Goal: Task Accomplishment & Management: Use online tool/utility

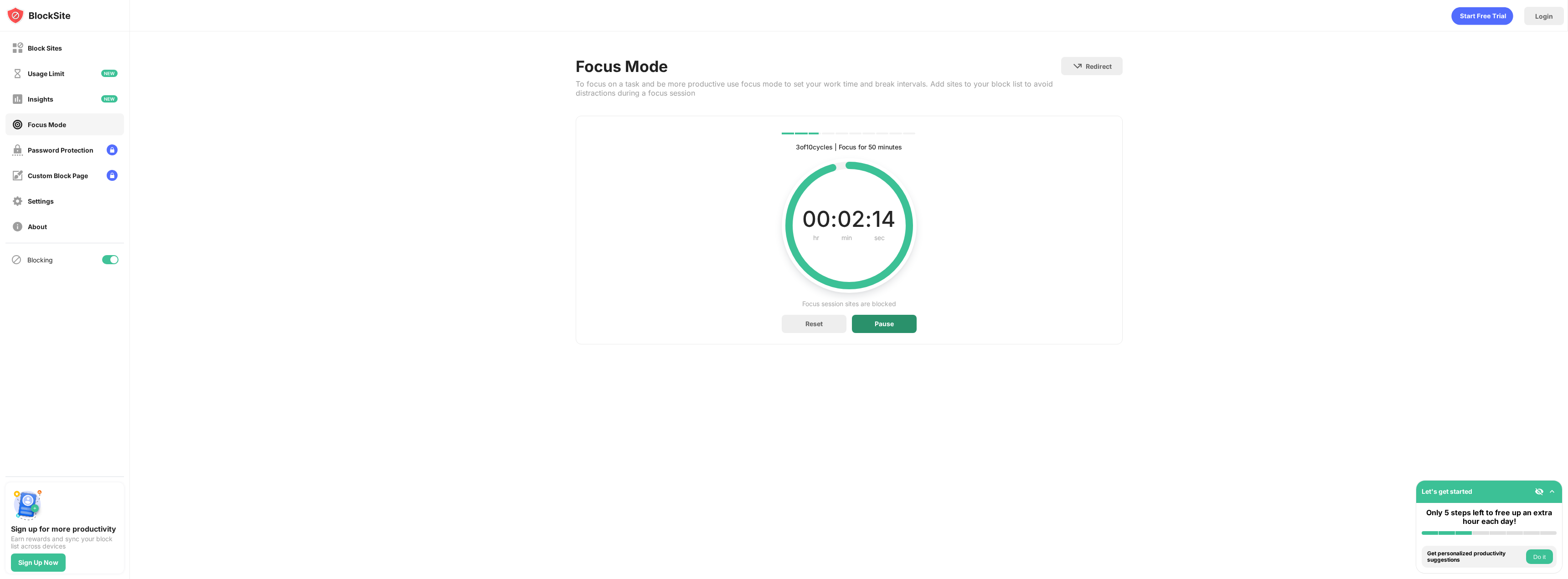
click at [890, 330] on div "Pause" at bounding box center [884, 324] width 65 height 18
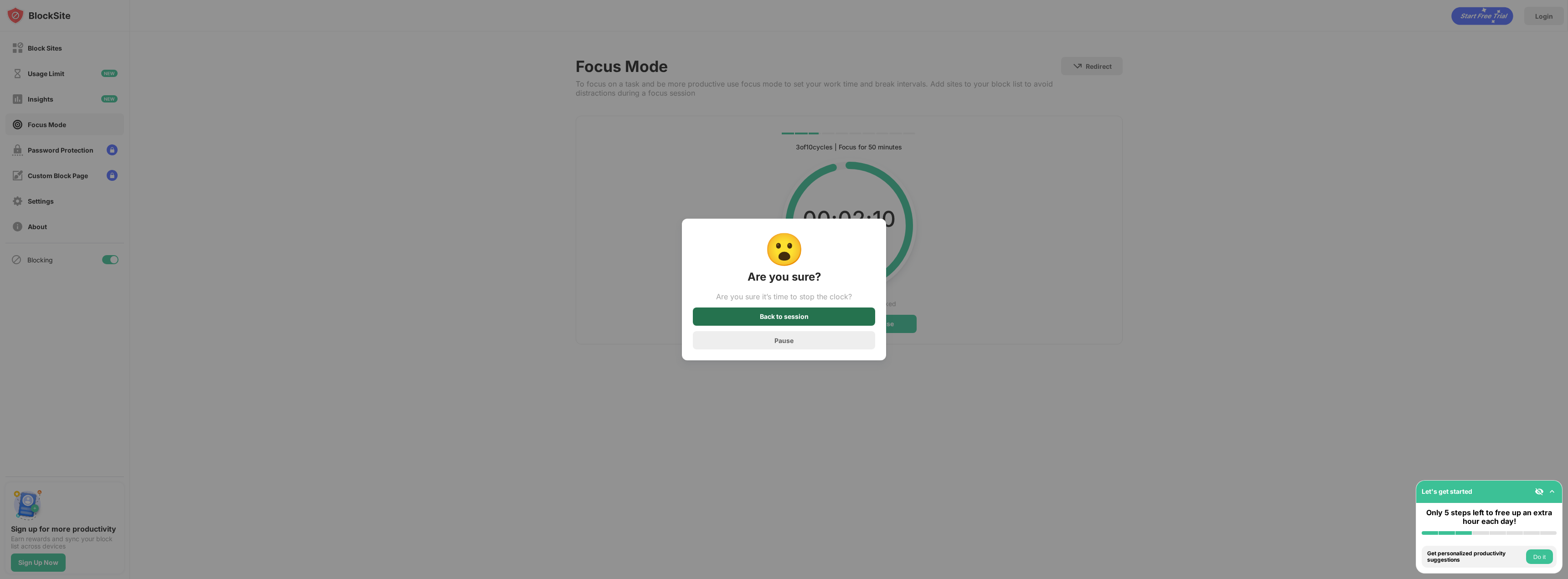
click at [838, 316] on div "Back to session" at bounding box center [784, 316] width 183 height 18
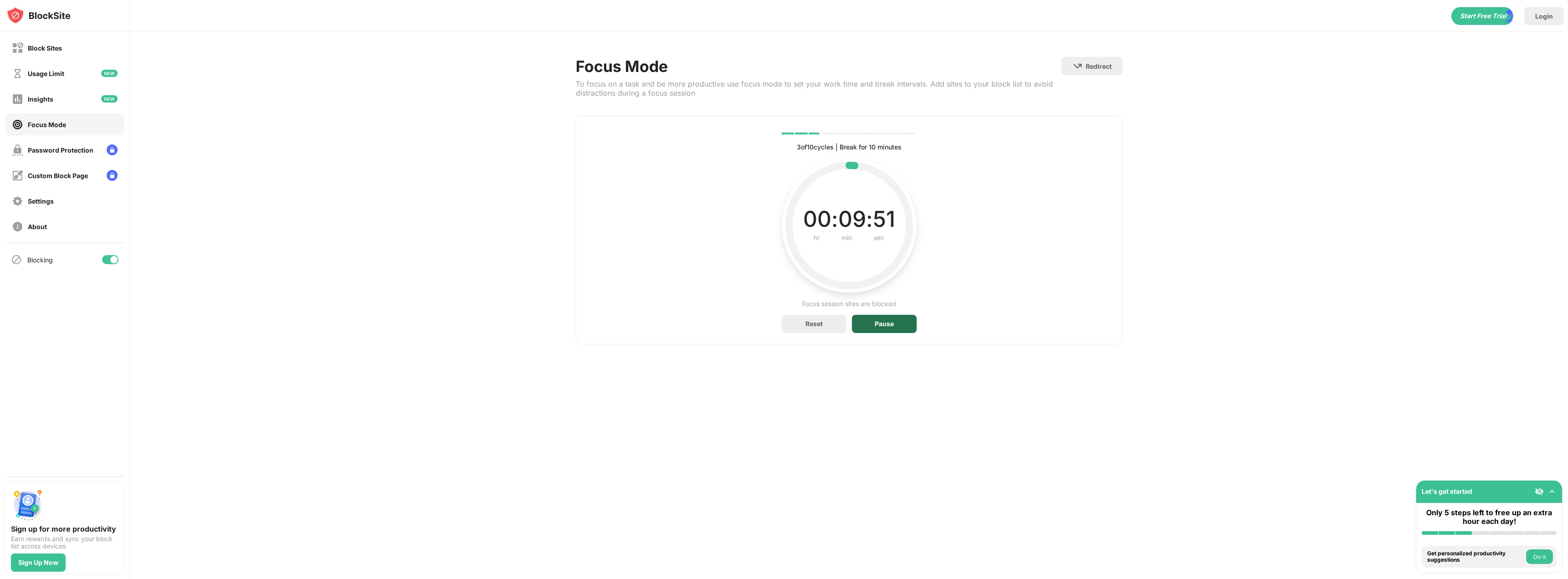
click at [856, 327] on div "Pause" at bounding box center [884, 324] width 65 height 18
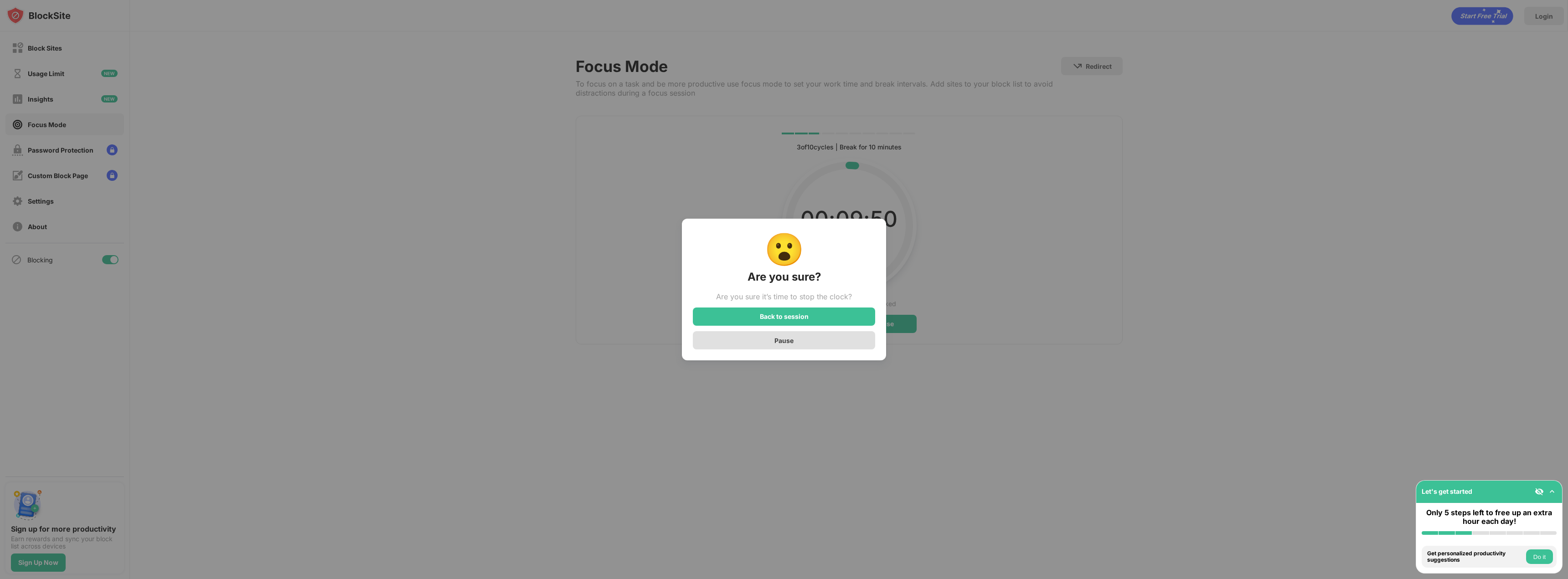
click at [809, 339] on div "Pause" at bounding box center [784, 340] width 183 height 18
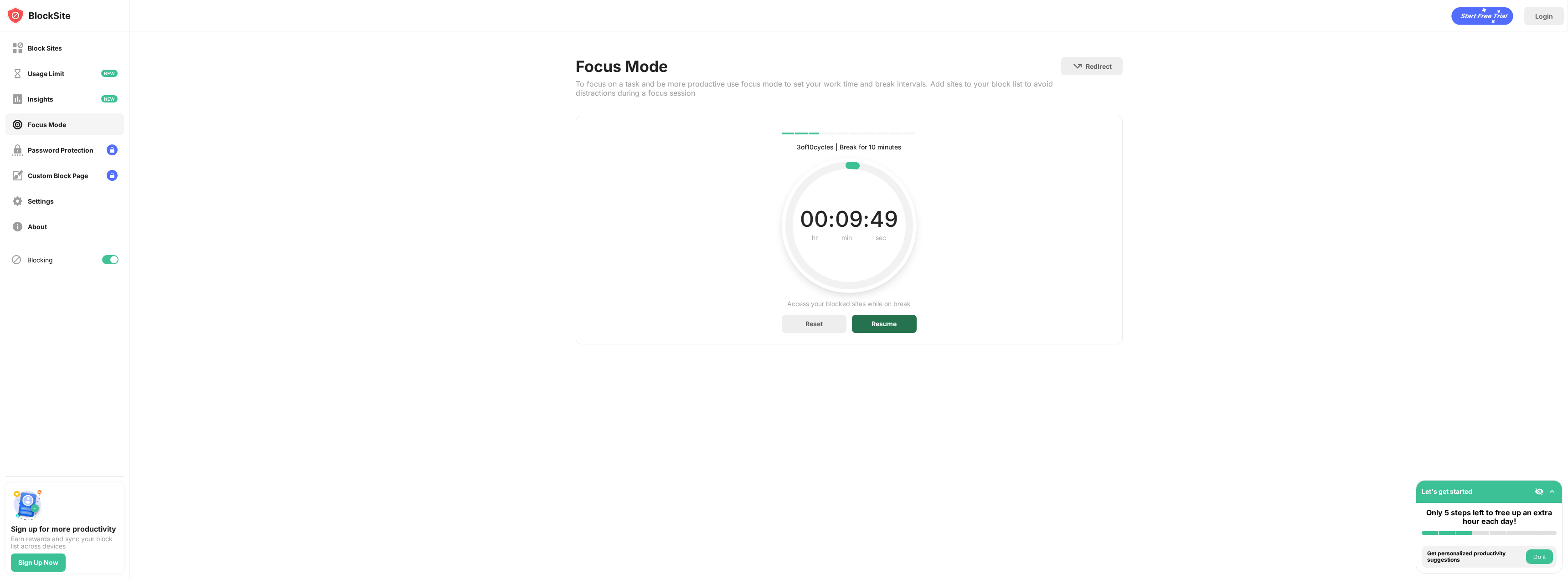
click at [897, 330] on div "Resume" at bounding box center [884, 324] width 65 height 18
click at [858, 322] on div "Pause" at bounding box center [884, 324] width 65 height 18
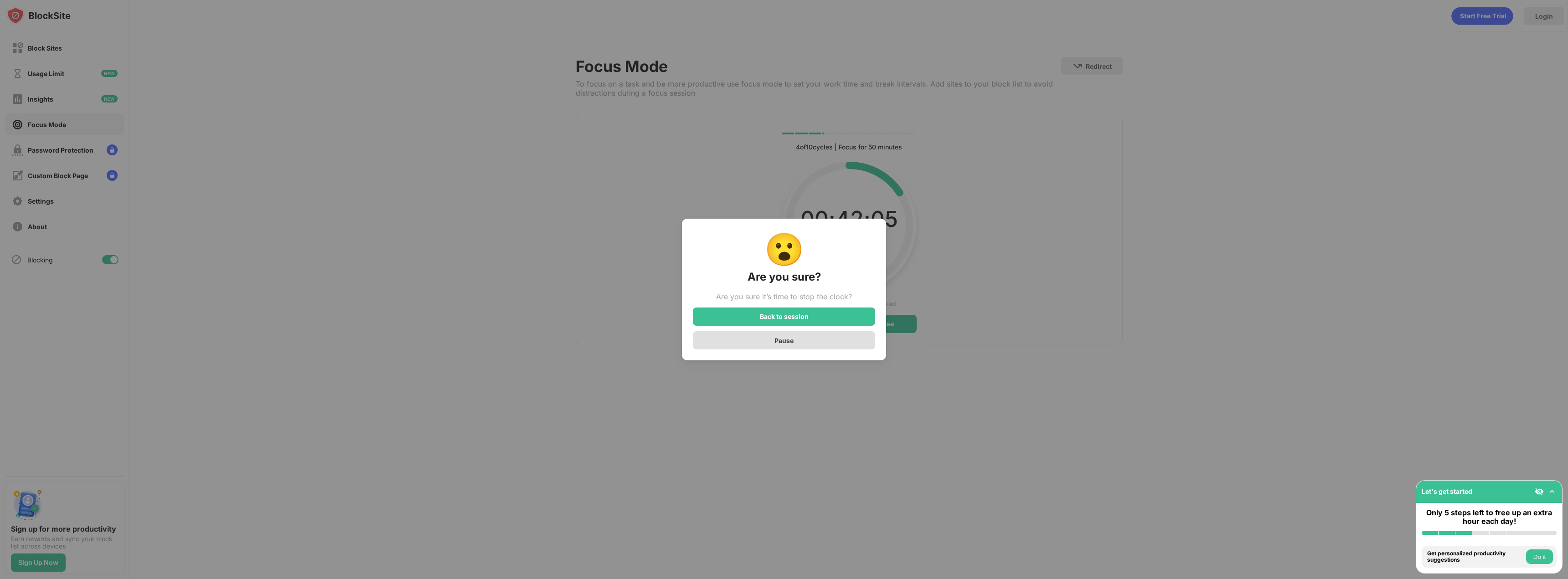
click at [819, 347] on div "Pause" at bounding box center [784, 340] width 183 height 18
